Goal: Transaction & Acquisition: Download file/media

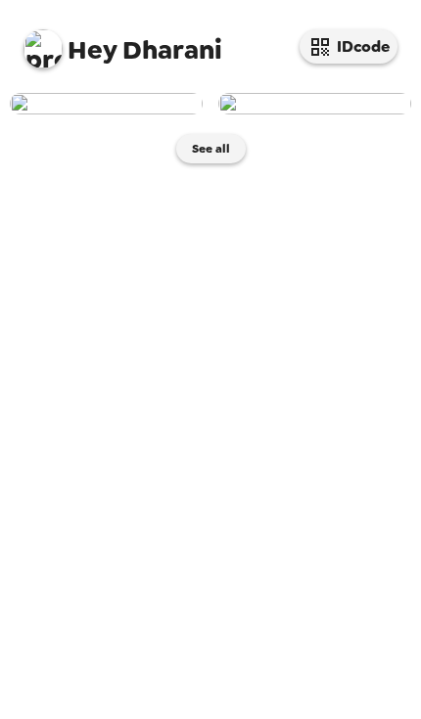
click at [362, 43] on button "IDcode" at bounding box center [348, 46] width 98 height 34
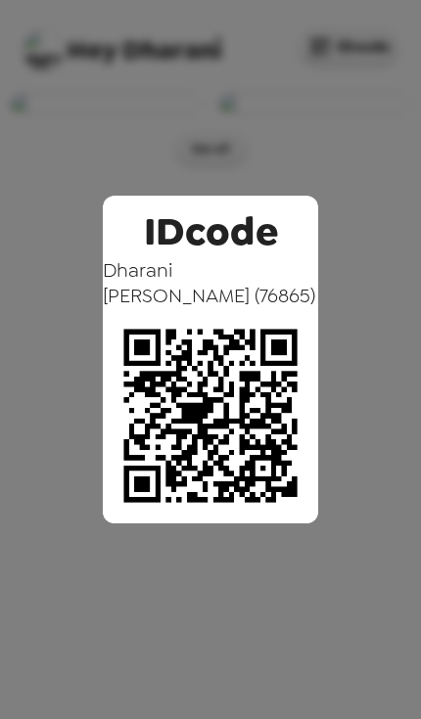
click at [339, 532] on div "IDcode [PERSON_NAME] ( 76865 )" at bounding box center [210, 359] width 421 height 719
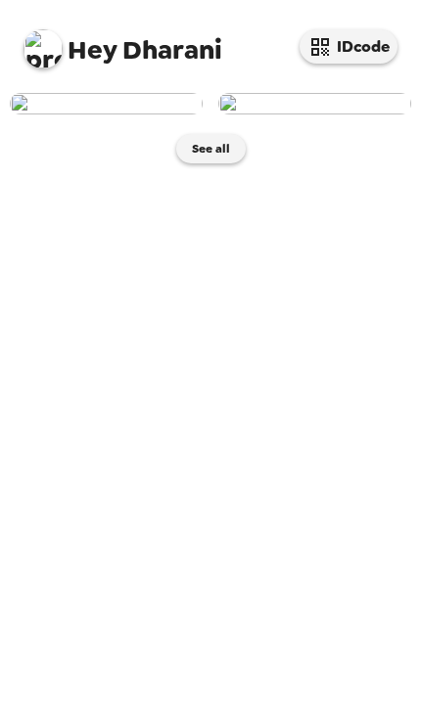
click at [212, 163] on button "See all" at bounding box center [210, 148] width 69 height 29
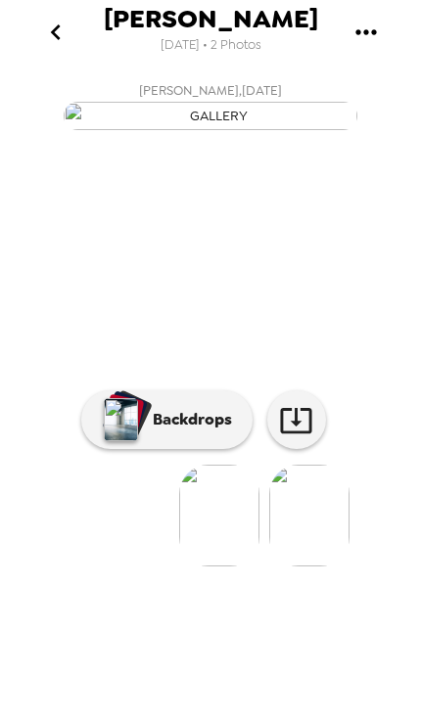
click at [302, 566] on img at bounding box center [309, 516] width 80 height 102
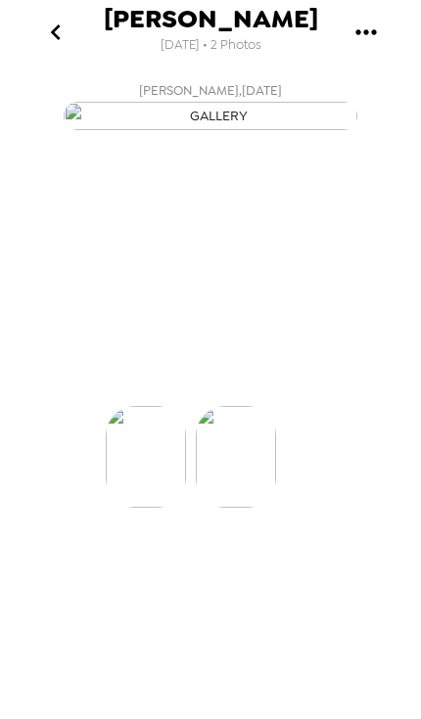
scroll to position [0, 88]
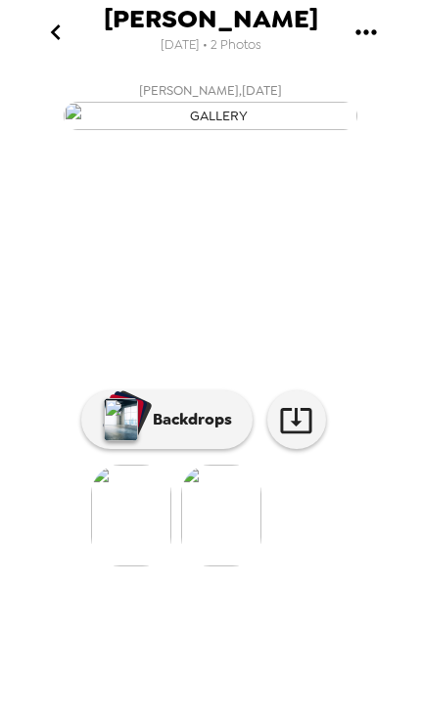
click at [195, 431] on p "Backdrops" at bounding box center [187, 419] width 89 height 23
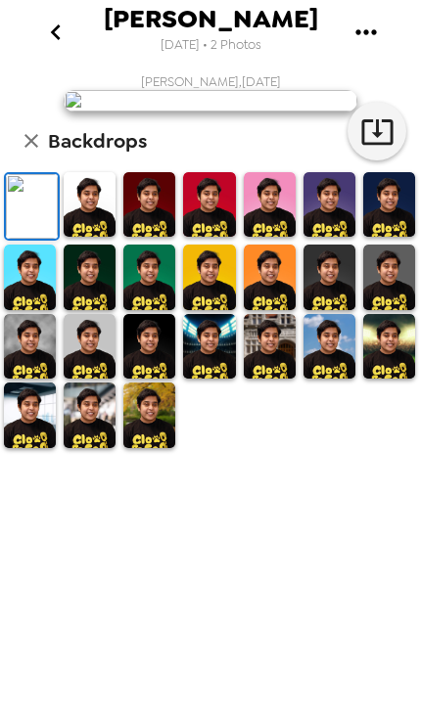
scroll to position [88, 0]
click at [284, 379] on img at bounding box center [270, 346] width 52 height 65
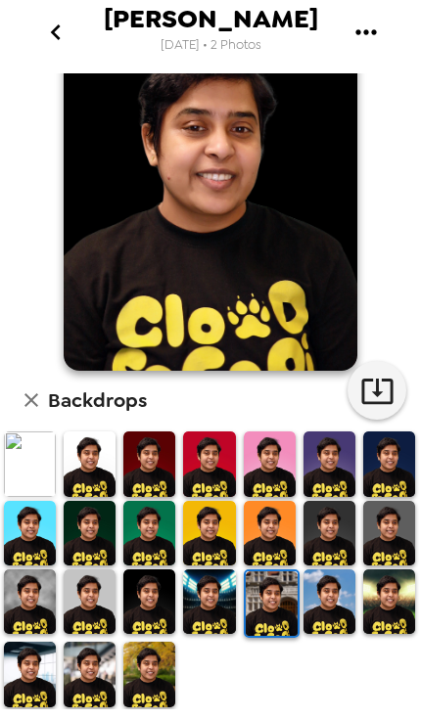
click at [269, 614] on img at bounding box center [272, 603] width 52 height 65
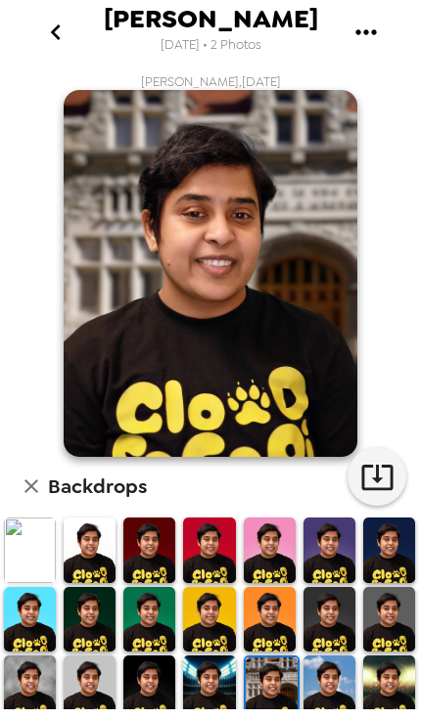
scroll to position [0, 0]
click at [372, 474] on icon "button" at bounding box center [376, 477] width 31 height 25
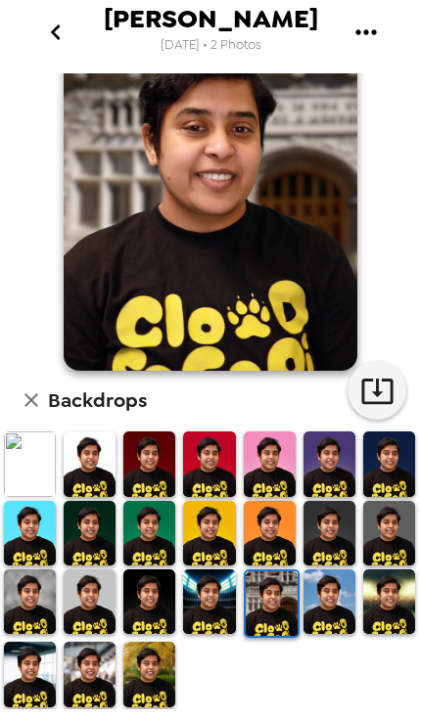
click at [154, 685] on img at bounding box center [149, 674] width 52 height 65
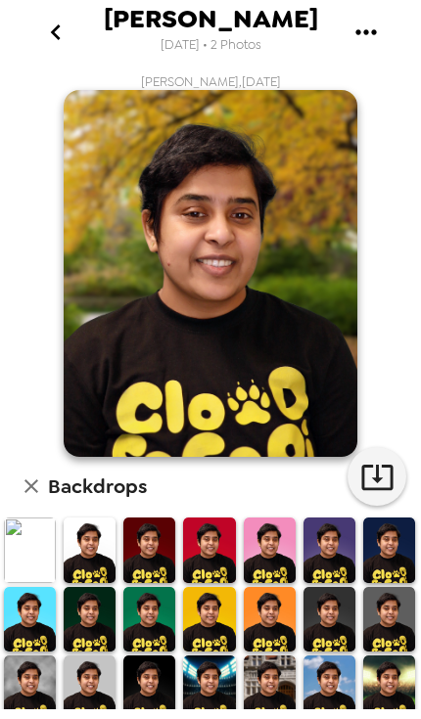
click at [364, 30] on icon "gallery menu" at bounding box center [365, 32] width 31 height 31
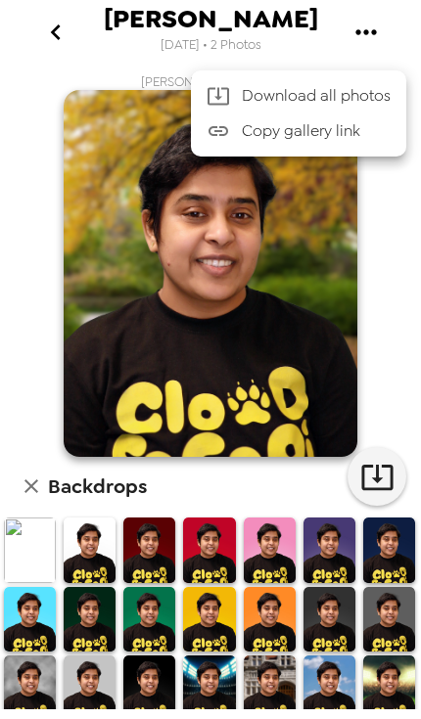
click at [249, 100] on span "Download all photos" at bounding box center [316, 95] width 149 height 23
